Goal: Communication & Community: Answer question/provide support

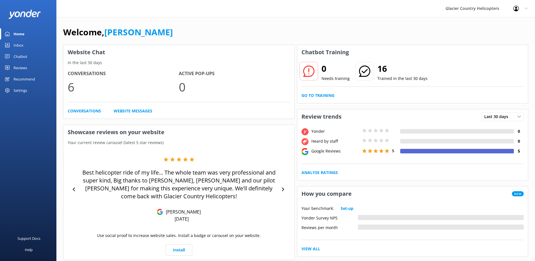
click at [28, 58] on link "Chatbot" at bounding box center [28, 56] width 56 height 11
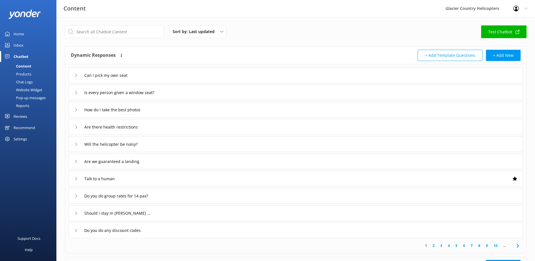
click at [27, 84] on div "Chat Logs" at bounding box center [17, 82] width 29 height 8
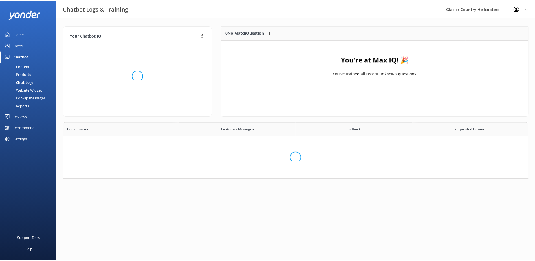
scroll to position [120, 465]
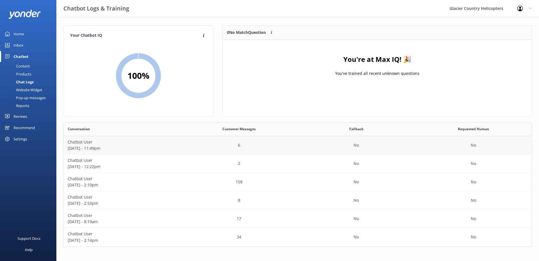
click at [150, 149] on p "[DATE] - 11:49pm" at bounding box center [122, 148] width 109 height 6
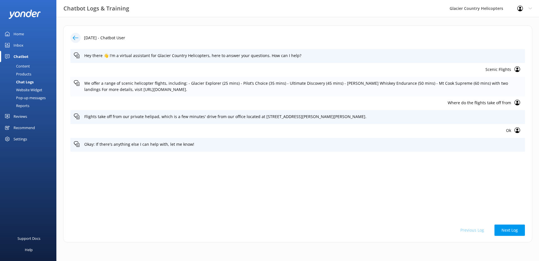
click at [135, 84] on p "We offer a range of scenic helicopter flights, including: - Glacier Explorer (2…" at bounding box center [303, 86] width 438 height 13
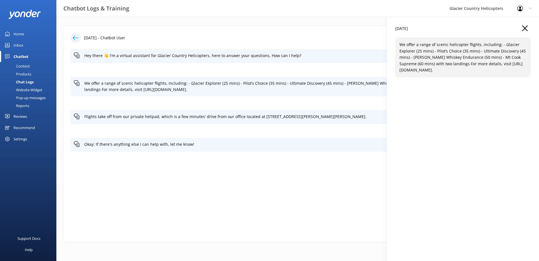
click at [483, 57] on p "We offer a range of scenic helicopter flights, including: - Glacier Explorer (2…" at bounding box center [463, 57] width 127 height 32
click at [484, 65] on p "We offer a range of scenic helicopter flights, including: - Glacier Explorer (2…" at bounding box center [463, 57] width 127 height 32
drag, startPoint x: 484, startPoint y: 65, endPoint x: 512, endPoint y: 64, distance: 27.4
click at [512, 64] on p "We offer a range of scenic helicopter flights, including: - Glacier Explorer (2…" at bounding box center [463, 57] width 127 height 32
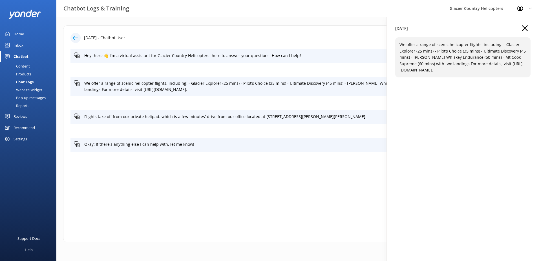
click at [525, 28] on use "button" at bounding box center [525, 28] width 6 height 6
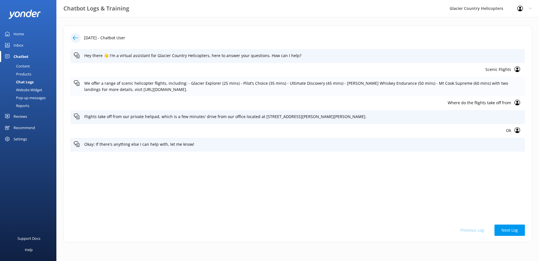
click at [78, 83] on icon at bounding box center [77, 83] width 6 height 6
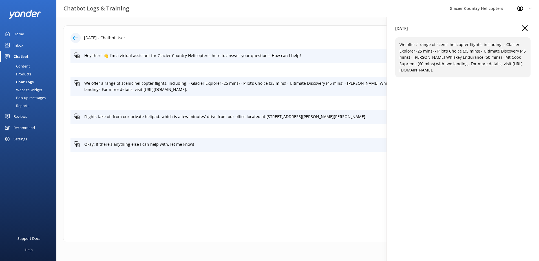
click at [407, 49] on p "We offer a range of scenic helicopter flights, including: - Glacier Explorer (2…" at bounding box center [463, 57] width 127 height 32
click at [408, 42] on p "We offer a range of scenic helicopter flights, including: - Glacier Explorer (2…" at bounding box center [463, 57] width 127 height 32
drag, startPoint x: 408, startPoint y: 42, endPoint x: 431, endPoint y: 49, distance: 24.0
click at [431, 49] on p "We offer a range of scenic helicopter flights, including: - Glacier Explorer (2…" at bounding box center [463, 57] width 127 height 32
drag, startPoint x: 431, startPoint y: 49, endPoint x: 471, endPoint y: 56, distance: 40.6
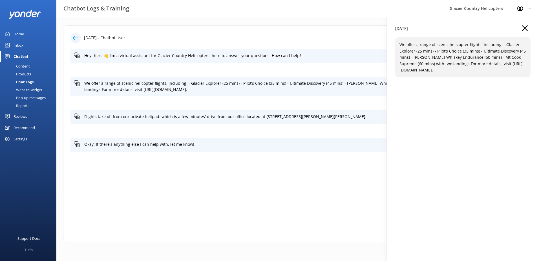
click at [471, 56] on p "We offer a range of scenic helicopter flights, including: - Glacier Explorer (2…" at bounding box center [463, 57] width 127 height 32
click at [460, 50] on p "We offer a range of scenic helicopter flights, including: - Glacier Explorer (2…" at bounding box center [463, 57] width 127 height 32
click at [478, 45] on p "We offer a range of scenic helicopter flights, including: - Glacier Explorer (2…" at bounding box center [463, 57] width 127 height 32
click at [507, 44] on p "We offer a range of scenic helicopter flights, including: - Glacier Explorer (2…" at bounding box center [463, 57] width 127 height 32
click at [479, 50] on p "We offer a range of scenic helicopter flights, including: - Glacier Explorer (2…" at bounding box center [463, 57] width 127 height 32
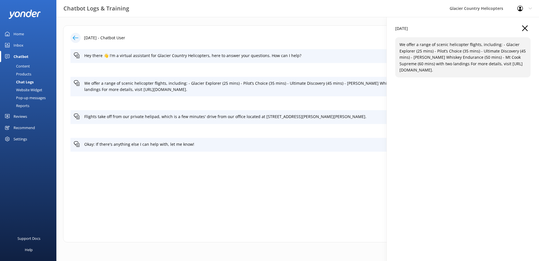
drag, startPoint x: 479, startPoint y: 50, endPoint x: 478, endPoint y: 43, distance: 6.6
click at [477, 46] on p "We offer a range of scenic helicopter flights, including: - Glacier Explorer (2…" at bounding box center [463, 57] width 127 height 32
click at [478, 43] on p "We offer a range of scenic helicopter flights, including: - Glacier Explorer (2…" at bounding box center [463, 57] width 127 height 32
click at [525, 28] on use "button" at bounding box center [525, 28] width 6 height 6
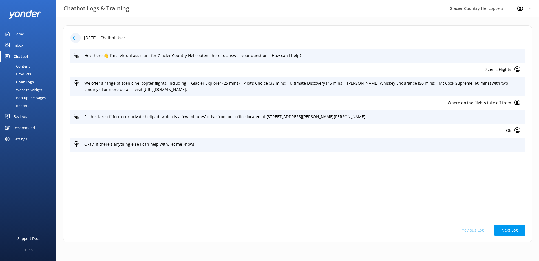
click at [24, 66] on div "Content" at bounding box center [16, 66] width 27 height 8
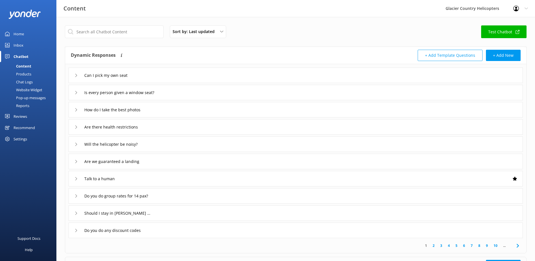
click at [432, 247] on link "2" at bounding box center [434, 245] width 8 height 5
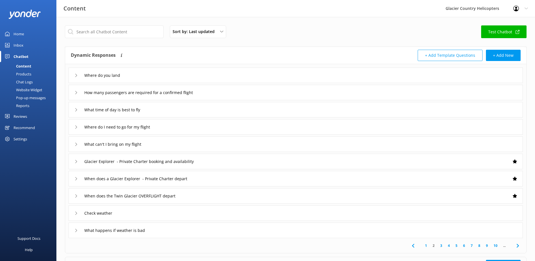
scroll to position [28, 0]
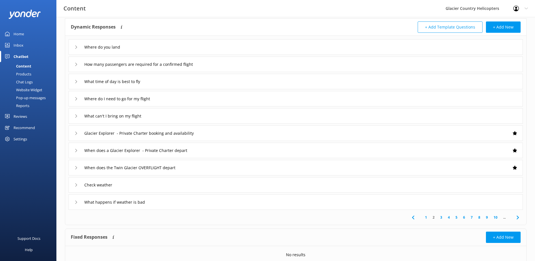
click at [442, 217] on link "3" at bounding box center [442, 216] width 8 height 5
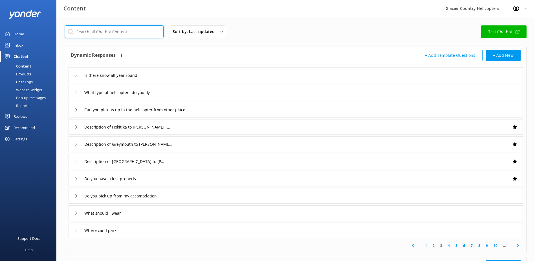
click at [106, 28] on input "text" at bounding box center [114, 31] width 99 height 13
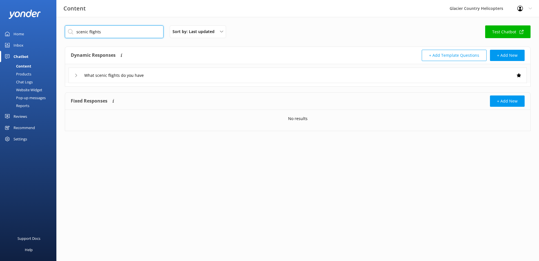
type input "scenic flights"
click at [74, 77] on div "What scenic flights do you have" at bounding box center [298, 75] width 459 height 16
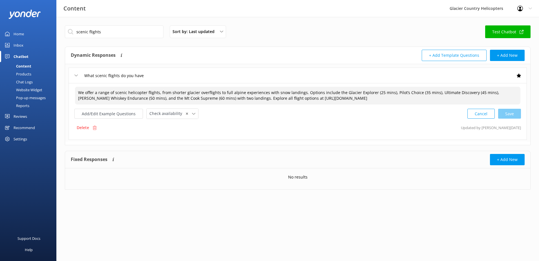
click at [466, 98] on textarea "We offer a range of scenic helicopter flights, from shorter glacier overflights…" at bounding box center [298, 96] width 446 height 18
click at [157, 93] on textarea "We offer a range of scenic helicopter flights, from shorter glacier overflights…" at bounding box center [298, 96] width 446 height 18
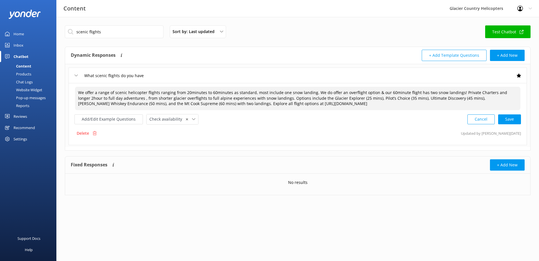
click at [199, 103] on textarea "We offer a range of scenic helicopter flights ranging from 20minutes to 60minut…" at bounding box center [298, 98] width 446 height 23
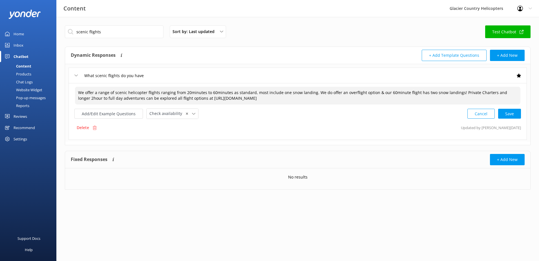
click at [456, 91] on textarea "We offer a range of scenic helicopter flights ranging from 20minutes to 60minut…" at bounding box center [298, 96] width 446 height 18
click at [146, 98] on textarea "We offer a range of scenic helicopter flights ranging from 20minutes to 60minut…" at bounding box center [298, 96] width 446 height 18
drag, startPoint x: 216, startPoint y: 98, endPoint x: 249, endPoint y: 99, distance: 33.0
click at [249, 99] on textarea "We offer a range of scenic helicopter flights ranging from 20minutes to 60minut…" at bounding box center [298, 96] width 446 height 18
drag, startPoint x: 368, startPoint y: 96, endPoint x: 245, endPoint y: 99, distance: 123.6
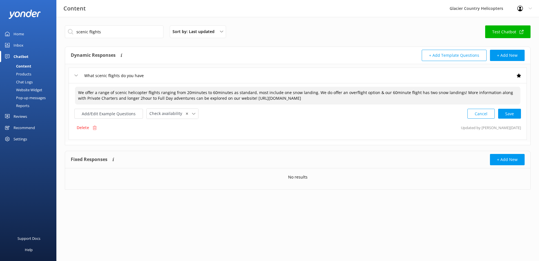
click at [245, 99] on textarea "We offer a range of scenic helicopter flights ranging from 20minutes to 60minut…" at bounding box center [298, 96] width 446 height 18
click at [357, 98] on textarea "We offer a range of scenic helicopter flights ranging from 20minutes to 60minut…" at bounding box center [298, 96] width 446 height 18
drag, startPoint x: 362, startPoint y: 100, endPoint x: 316, endPoint y: 97, distance: 46.1
click at [316, 97] on textarea "We offer a range of scenic helicopter flights ranging from 20minutes to 60minut…" at bounding box center [298, 96] width 446 height 18
click at [510, 115] on div "Cancel Save" at bounding box center [495, 113] width 54 height 10
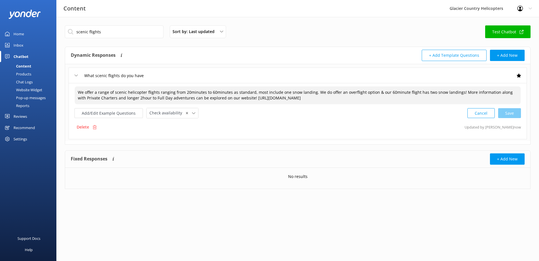
click at [158, 93] on textarea "We offer a range of scenic helicopter flights ranging from 20minutes to 60minut…" at bounding box center [298, 95] width 446 height 18
click at [506, 113] on div "Cancel Save" at bounding box center [495, 113] width 54 height 10
drag, startPoint x: 112, startPoint y: 98, endPoint x: 102, endPoint y: 95, distance: 10.1
click at [102, 95] on textarea "We offer a range of scenic helicopter flights over the glaciers ranging from 20…" at bounding box center [298, 95] width 446 height 18
click at [104, 96] on textarea "We offer a range of scenic helicopter flights over the glaciers ranging from 20…" at bounding box center [298, 95] width 446 height 18
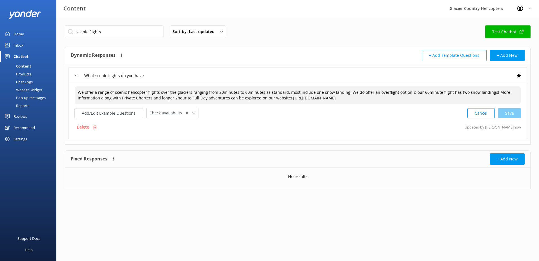
click at [76, 100] on textarea "We offer a range of scenic helicopter flights over the glaciers ranging from 20…" at bounding box center [298, 95] width 446 height 18
click at [510, 116] on div "Cancel Save" at bounding box center [495, 113] width 54 height 10
type textarea "We offer a range of scenic helicopter flights over the glaciers ranging from 20…"
